Goal: Task Accomplishment & Management: Use online tool/utility

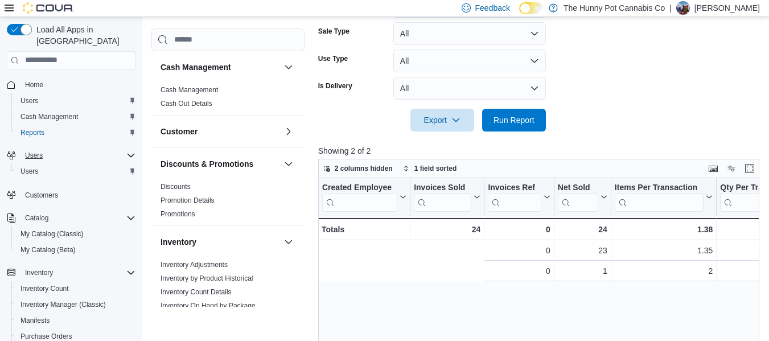
scroll to position [0, 262]
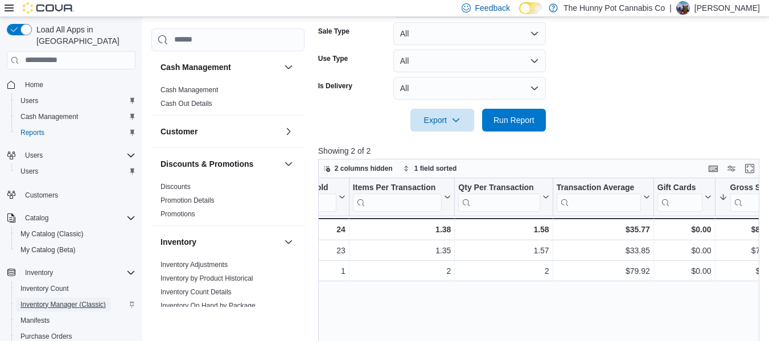
click at [61, 300] on span "Inventory Manager (Classic)" at bounding box center [62, 304] width 85 height 9
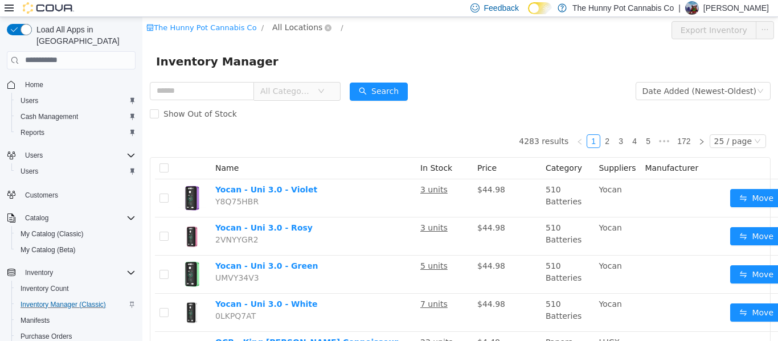
click at [292, 28] on span "All Locations" at bounding box center [297, 26] width 50 height 13
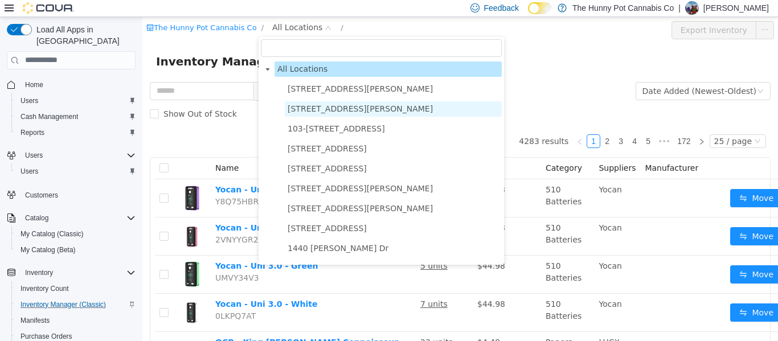
click at [319, 108] on span "[STREET_ADDRESS][PERSON_NAME]" at bounding box center [359, 108] width 145 height 9
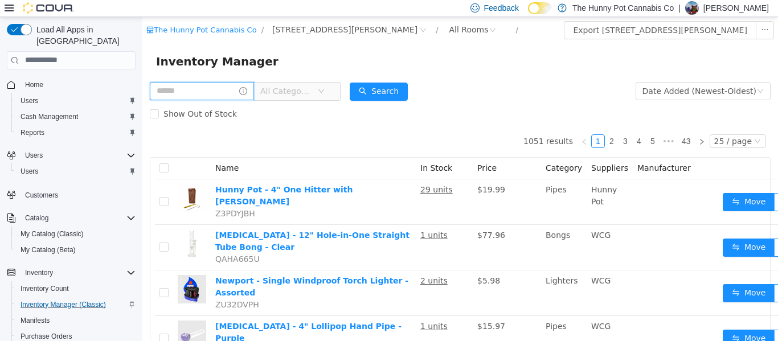
click at [230, 93] on input "text" at bounding box center [202, 90] width 104 height 18
type input "********"
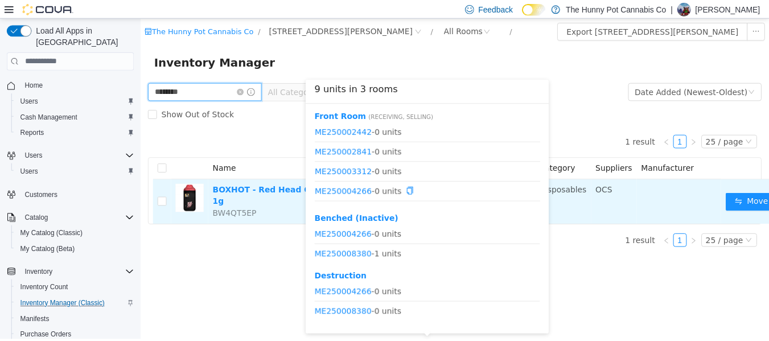
scroll to position [14, 0]
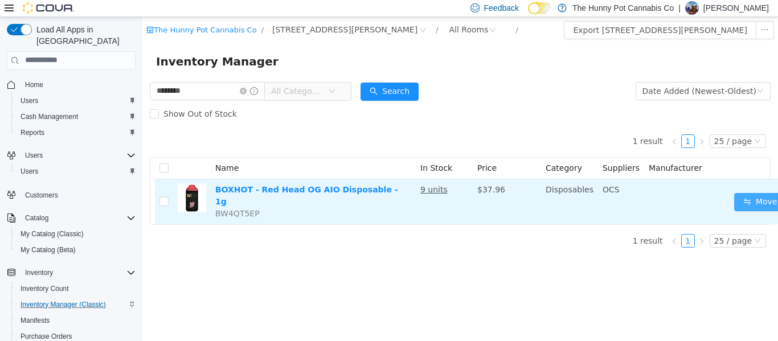
click at [751, 204] on button "Move" at bounding box center [760, 201] width 52 height 18
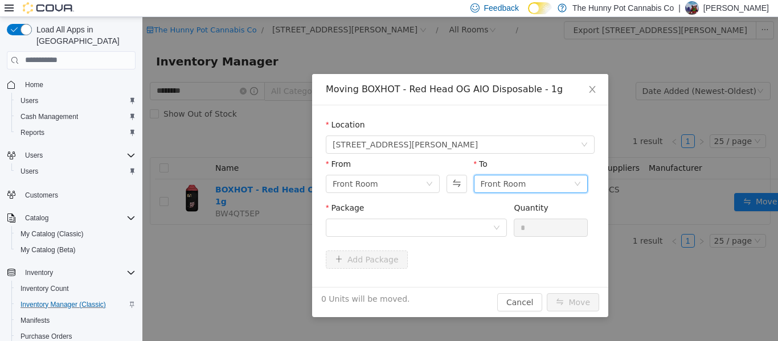
click at [495, 180] on div "Front Room" at bounding box center [503, 183] width 46 height 17
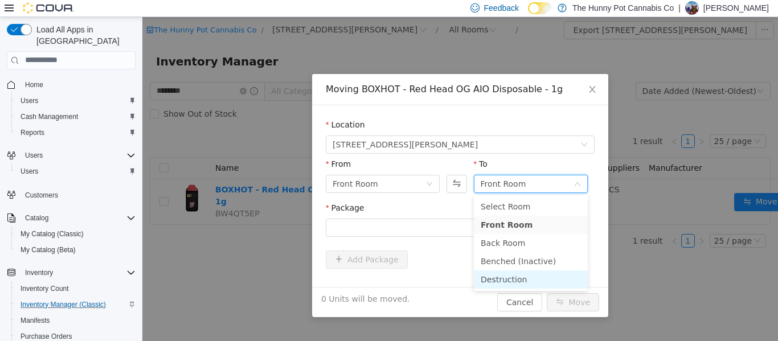
click at [493, 277] on li "Destruction" at bounding box center [531, 279] width 114 height 18
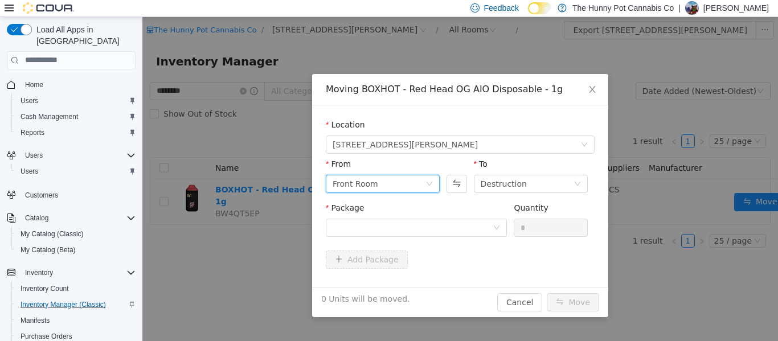
click at [379, 183] on div "Front Room" at bounding box center [378, 183] width 93 height 17
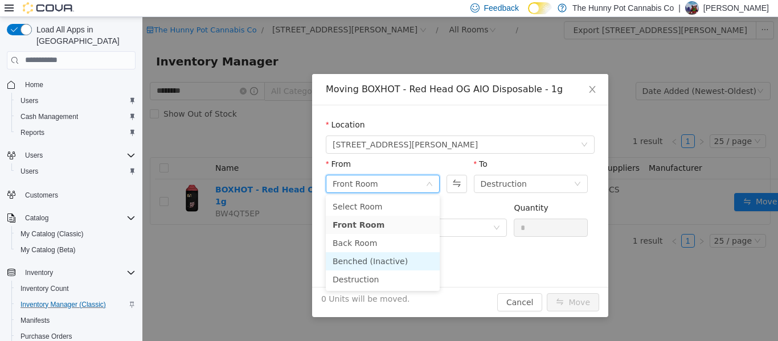
click at [378, 259] on li "Benched (Inactive)" at bounding box center [383, 261] width 114 height 18
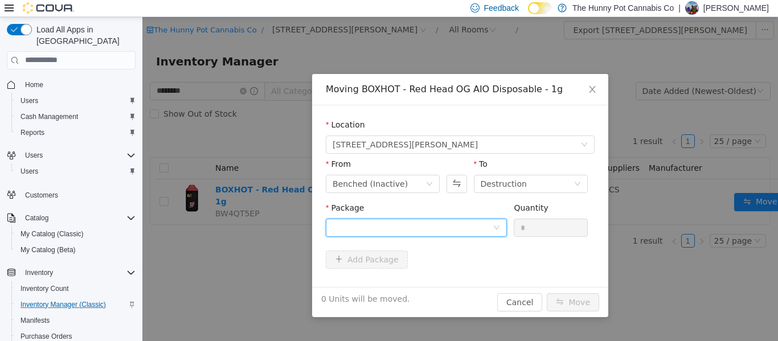
click at [446, 225] on div at bounding box center [412, 227] width 160 height 17
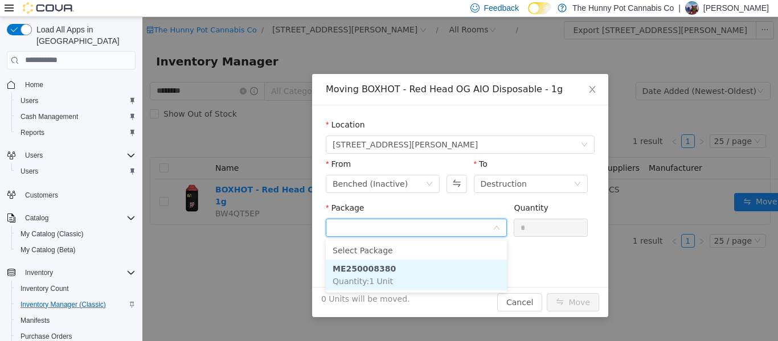
click at [463, 276] on li "ME250008380 Quantity : 1 Unit" at bounding box center [416, 274] width 181 height 31
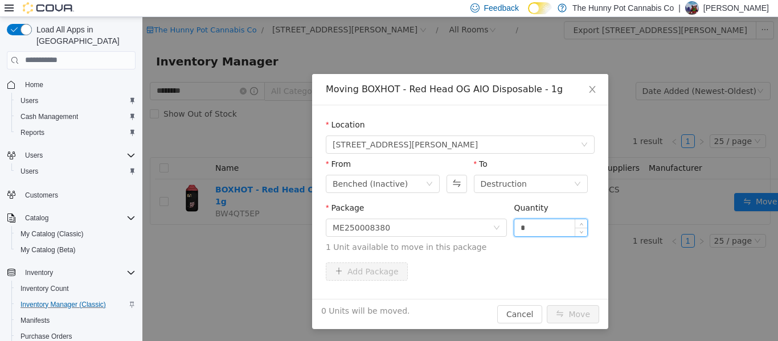
click at [540, 227] on input "*" at bounding box center [550, 227] width 73 height 17
type input "*"
click at [576, 313] on button "Move" at bounding box center [572, 314] width 52 height 18
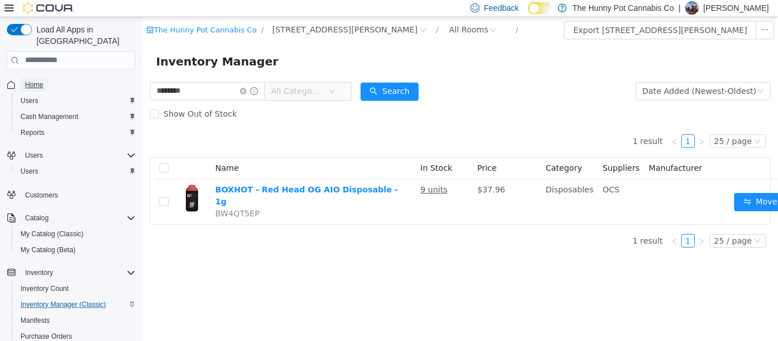
click at [44, 78] on link "Home" at bounding box center [33, 85] width 27 height 14
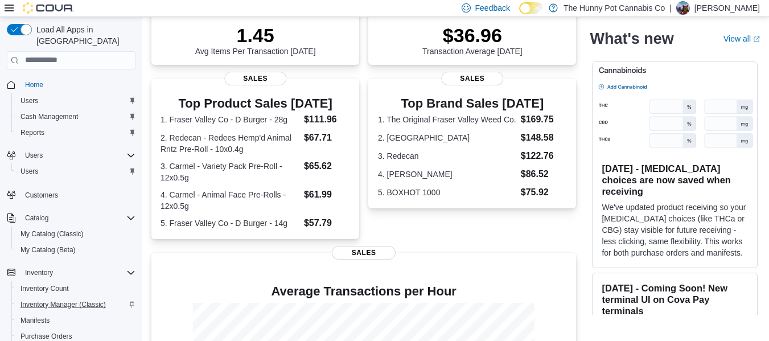
scroll to position [179, 0]
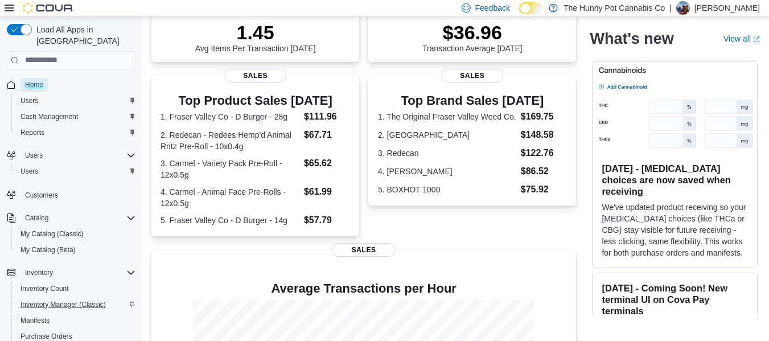
click at [35, 80] on span "Home" at bounding box center [34, 84] width 18 height 9
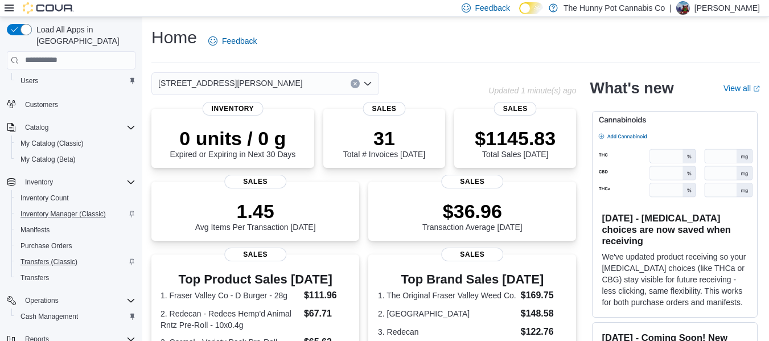
scroll to position [147, 0]
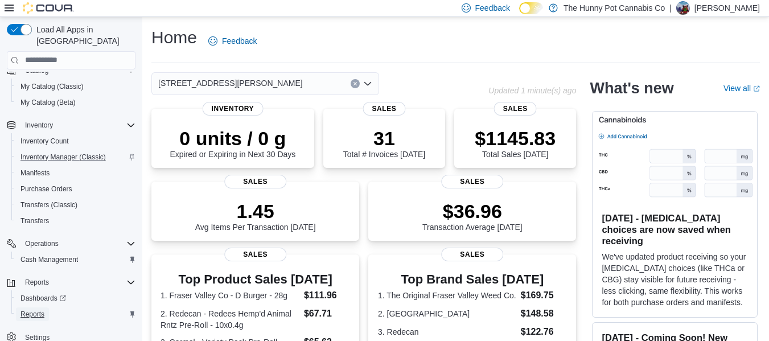
click at [34, 310] on span "Reports" at bounding box center [32, 314] width 24 height 9
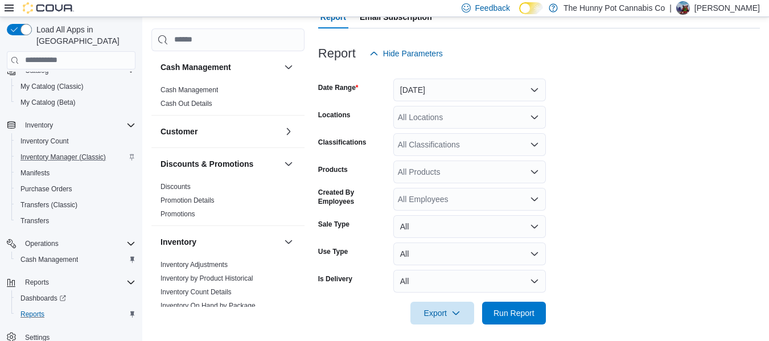
scroll to position [132, 0]
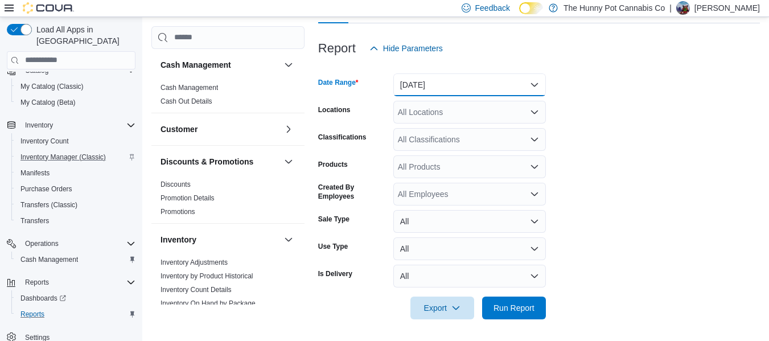
click at [484, 85] on button "[DATE]" at bounding box center [469, 84] width 153 height 23
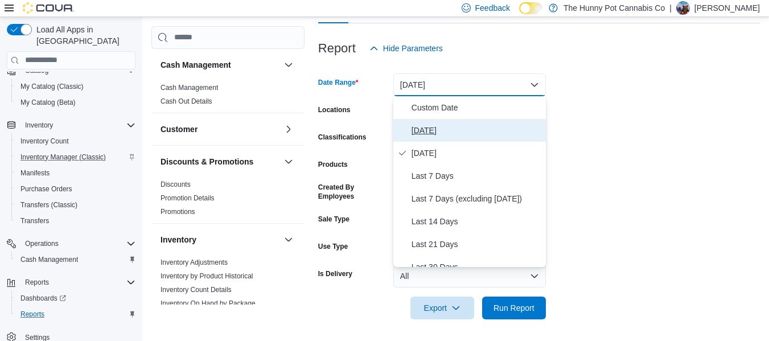
click at [426, 132] on span "[DATE]" at bounding box center [477, 131] width 130 height 14
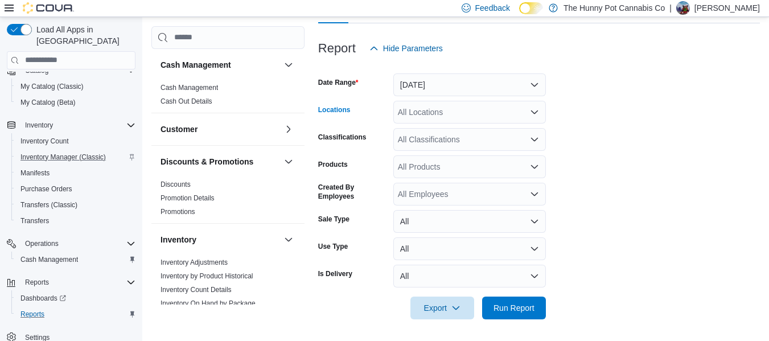
click at [440, 112] on div "All Locations" at bounding box center [469, 112] width 153 height 23
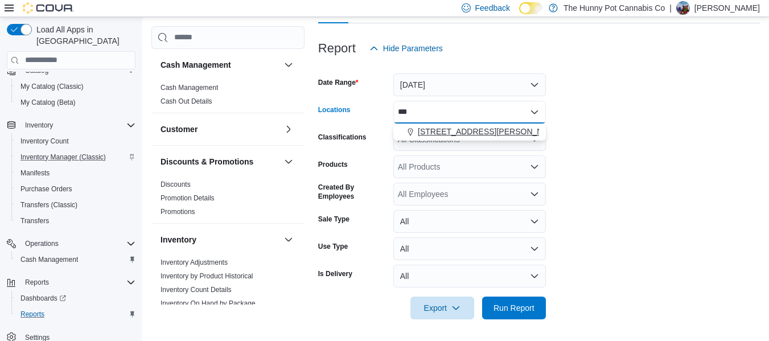
type input "***"
click at [449, 124] on button "[STREET_ADDRESS][PERSON_NAME]" at bounding box center [469, 132] width 153 height 17
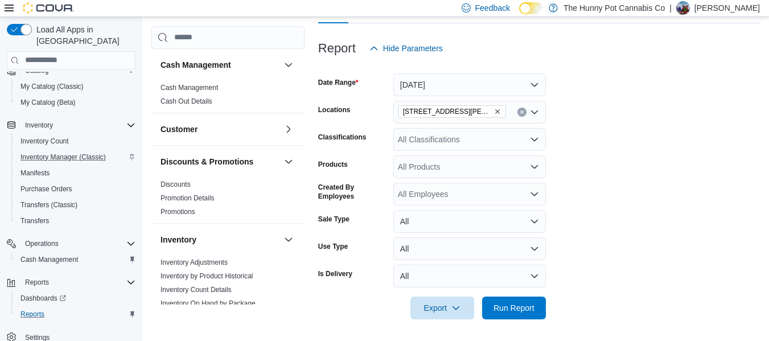
click at [688, 165] on form "Date Range [DATE] Locations [STREET_ADDRESS][PERSON_NAME] Classifications All C…" at bounding box center [539, 190] width 442 height 260
click at [521, 314] on span "Run Report" at bounding box center [514, 307] width 50 height 23
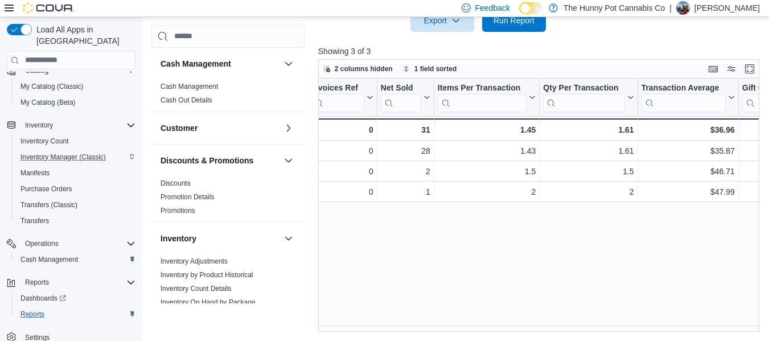
scroll to position [0, 163]
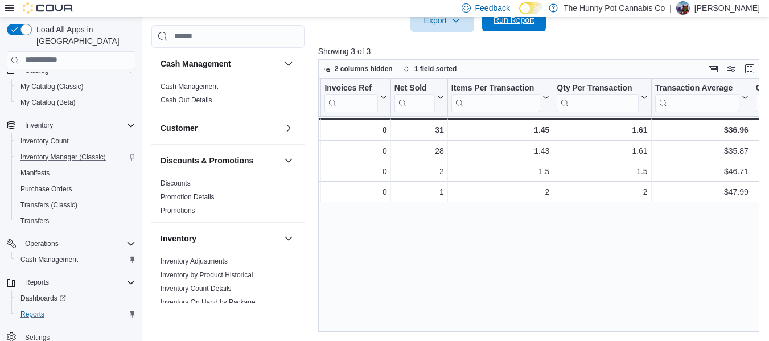
click at [512, 24] on span "Run Report" at bounding box center [514, 19] width 41 height 11
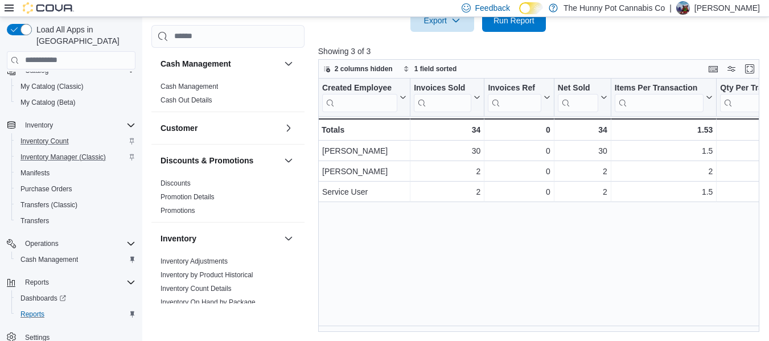
scroll to position [0, 0]
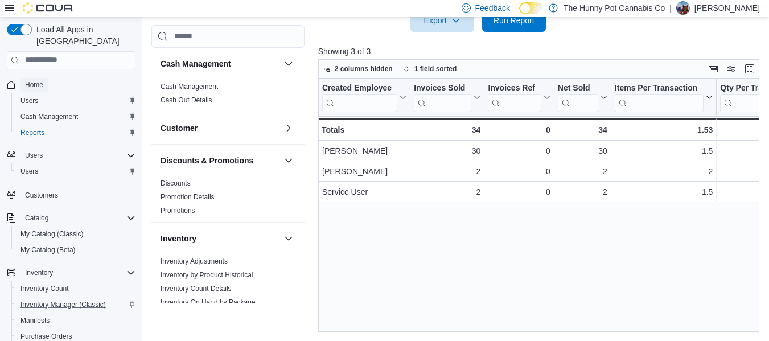
click at [34, 80] on span "Home" at bounding box center [34, 84] width 18 height 9
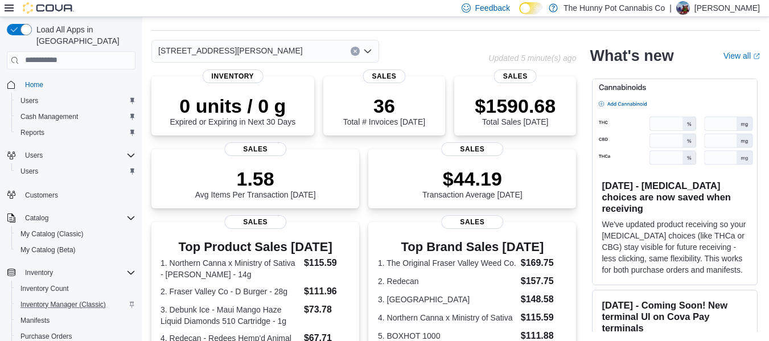
scroll to position [69, 0]
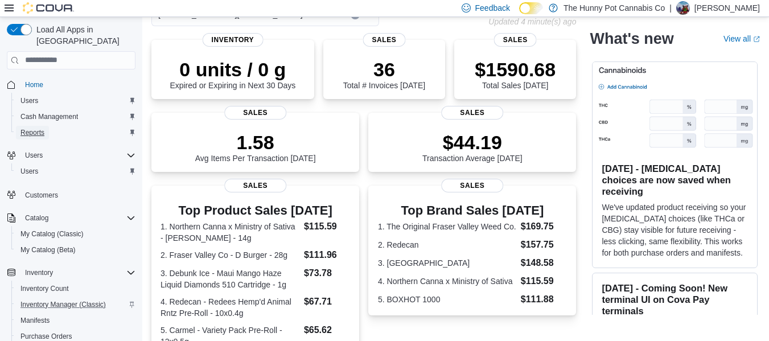
click at [35, 128] on span "Reports" at bounding box center [32, 132] width 24 height 9
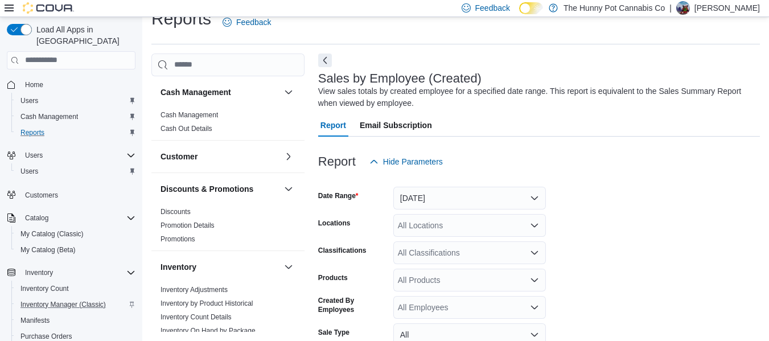
scroll to position [38, 0]
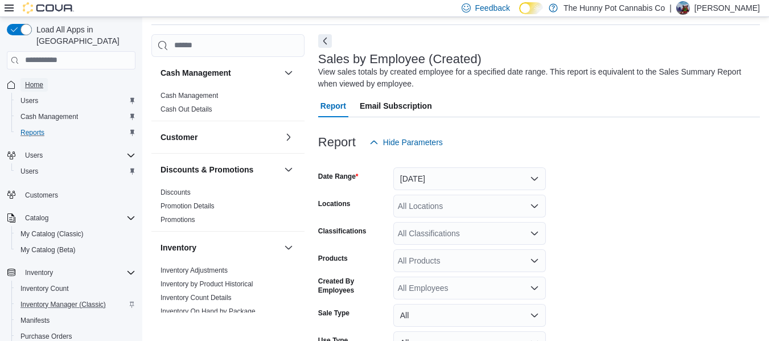
click at [41, 80] on span "Home" at bounding box center [34, 84] width 18 height 9
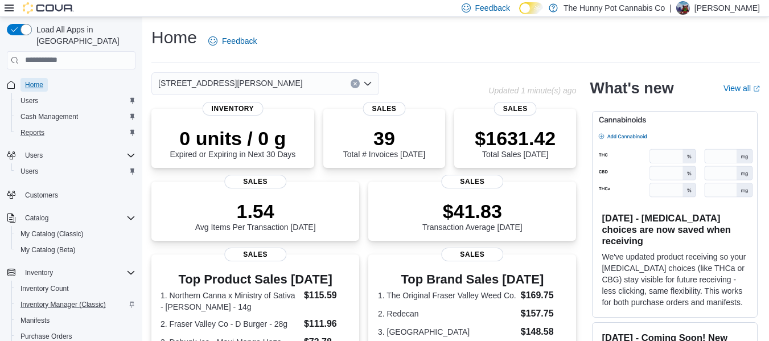
click at [34, 80] on span "Home" at bounding box center [34, 84] width 18 height 9
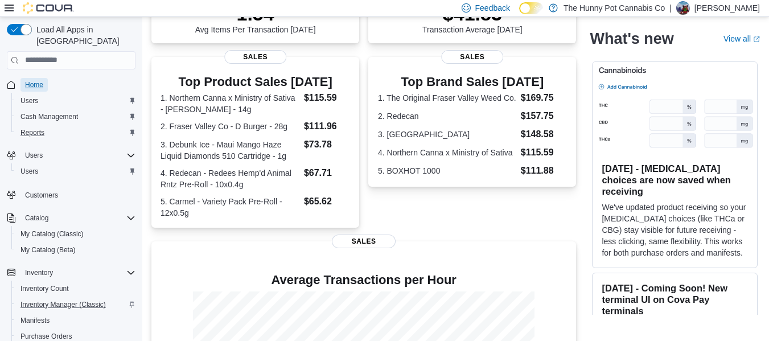
scroll to position [337, 0]
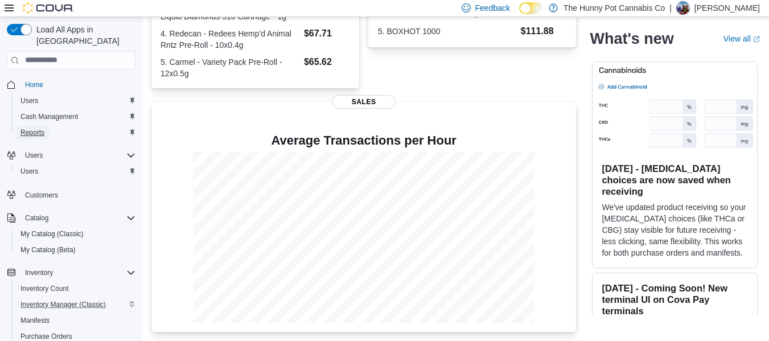
click at [36, 126] on span "Reports" at bounding box center [32, 133] width 24 height 14
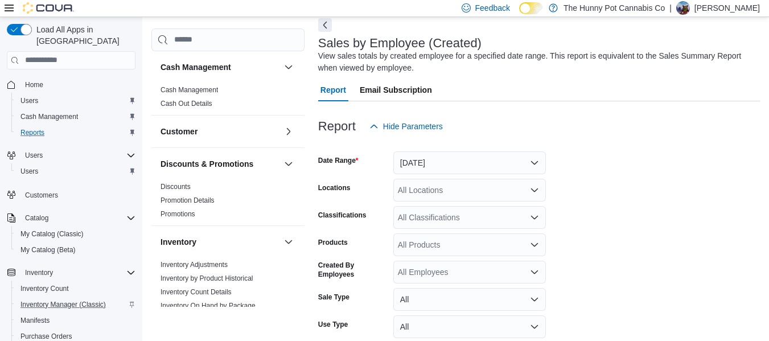
scroll to position [38, 0]
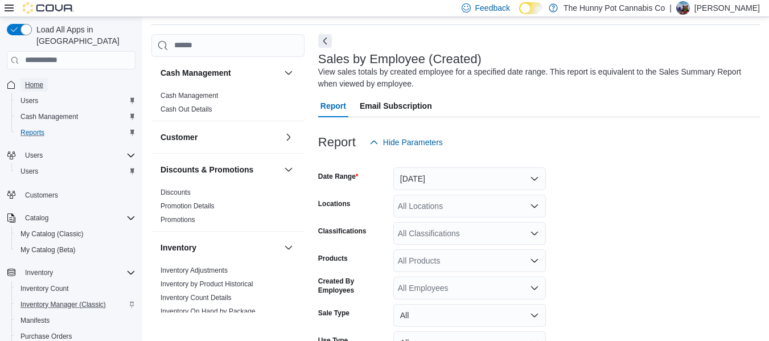
click at [39, 80] on span "Home" at bounding box center [34, 84] width 18 height 9
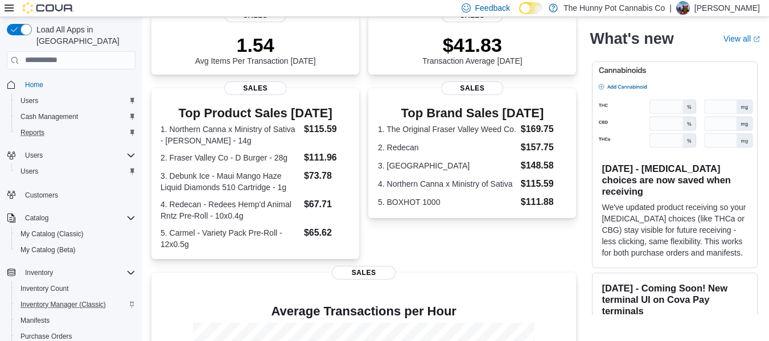
scroll to position [337, 0]
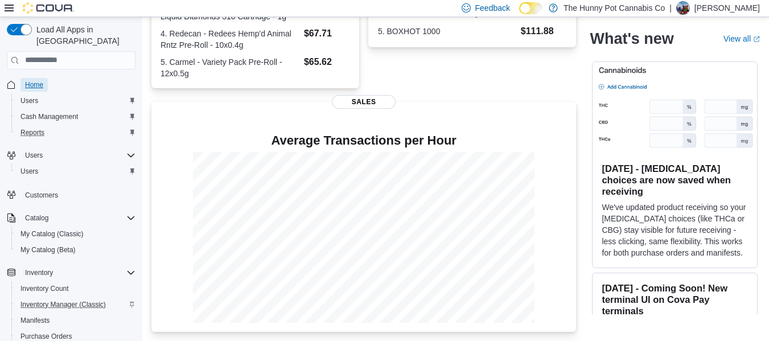
click at [32, 79] on span "Home" at bounding box center [34, 85] width 18 height 14
click at [39, 80] on span "Home" at bounding box center [34, 84] width 18 height 9
